Goal: Task Accomplishment & Management: Complete application form

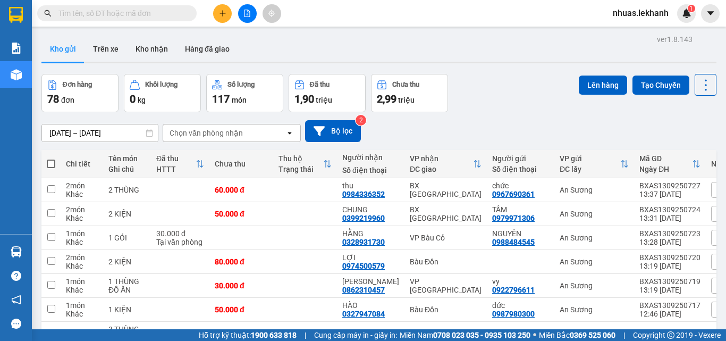
click at [119, 13] on input "text" at bounding box center [120, 13] width 125 height 12
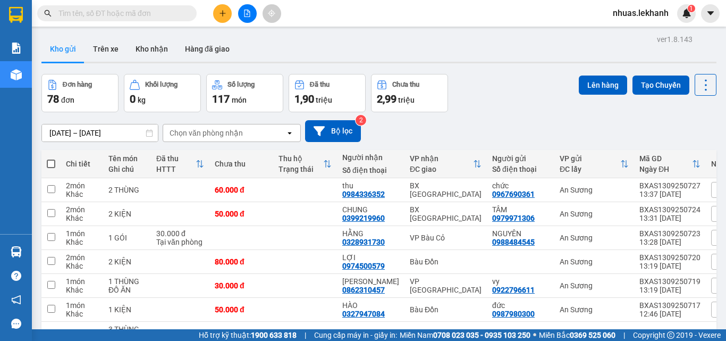
click at [119, 13] on input "text" at bounding box center [120, 13] width 125 height 12
click at [120, 13] on input "text" at bounding box center [120, 13] width 125 height 12
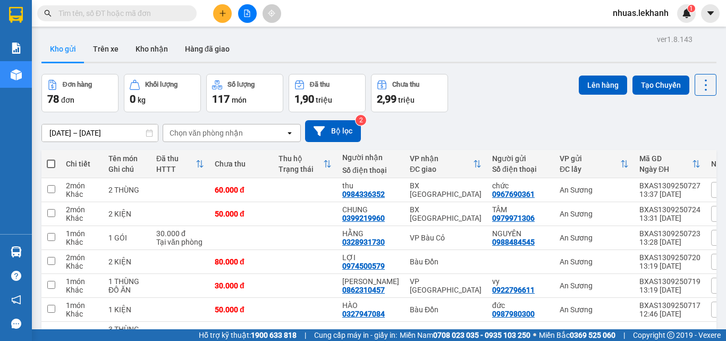
click at [120, 13] on input "text" at bounding box center [120, 13] width 125 height 12
click at [107, 17] on input "text" at bounding box center [120, 13] width 125 height 12
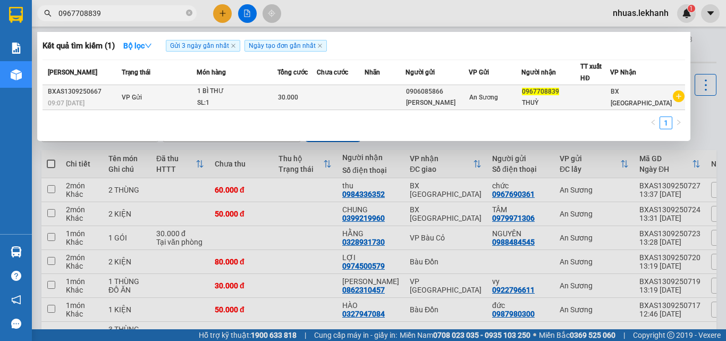
type input "0967708839"
click at [468, 88] on div "0906085866" at bounding box center [437, 91] width 62 height 11
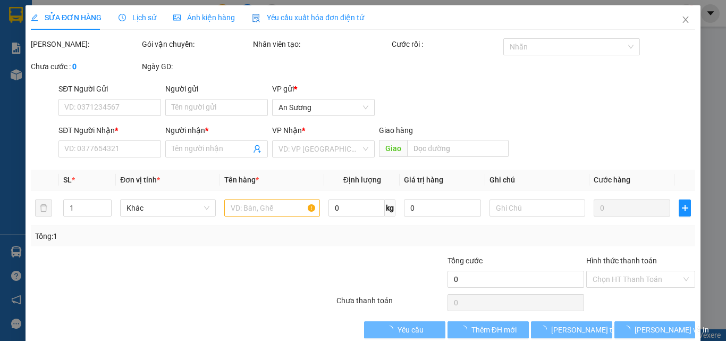
type input "0906085866"
type input "ANH TUẤN"
type input "0967708839"
type input "THUỲ"
type input "30.000"
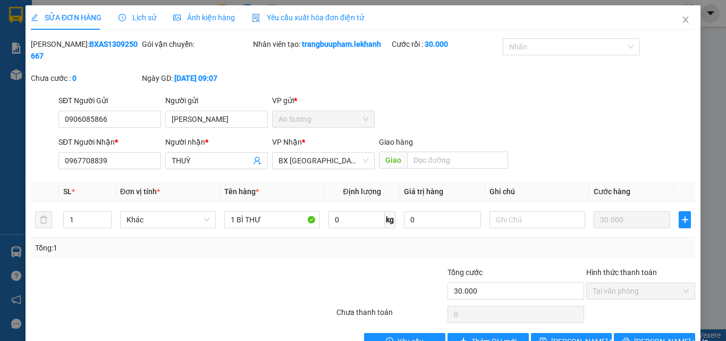
drag, startPoint x: 411, startPoint y: 40, endPoint x: 636, endPoint y: 126, distance: 241.2
click at [636, 136] on div "SĐT Người Nhận * 0967708839 Người nhận * THUỲ VP Nhận * BX Tân Châu Giao hàng G…" at bounding box center [376, 154] width 641 height 37
